Goal: Transaction & Acquisition: Purchase product/service

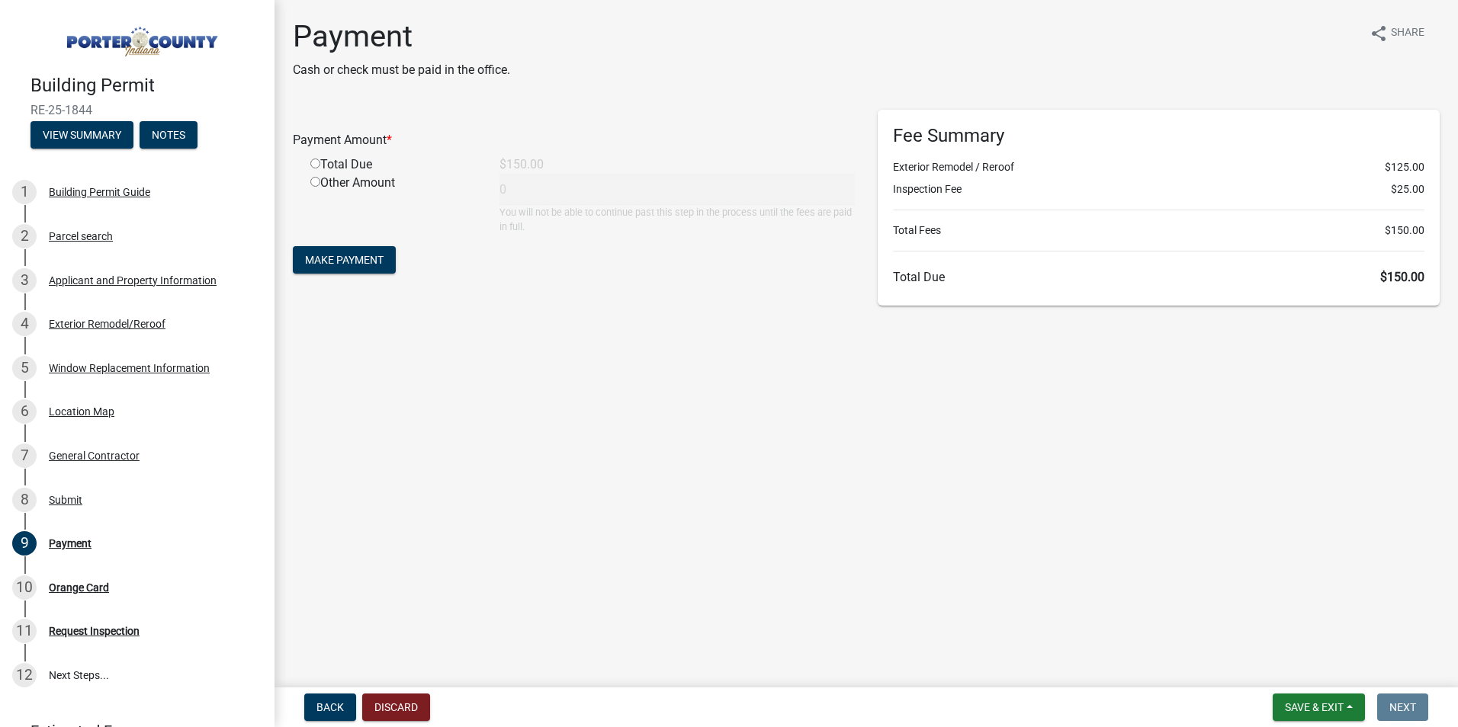
click at [315, 165] on input "radio" at bounding box center [315, 164] width 10 height 10
radio input "true"
type input "150"
click at [357, 258] on span "Make Payment" at bounding box center [344, 260] width 79 height 12
